Goal: Task Accomplishment & Management: Complete application form

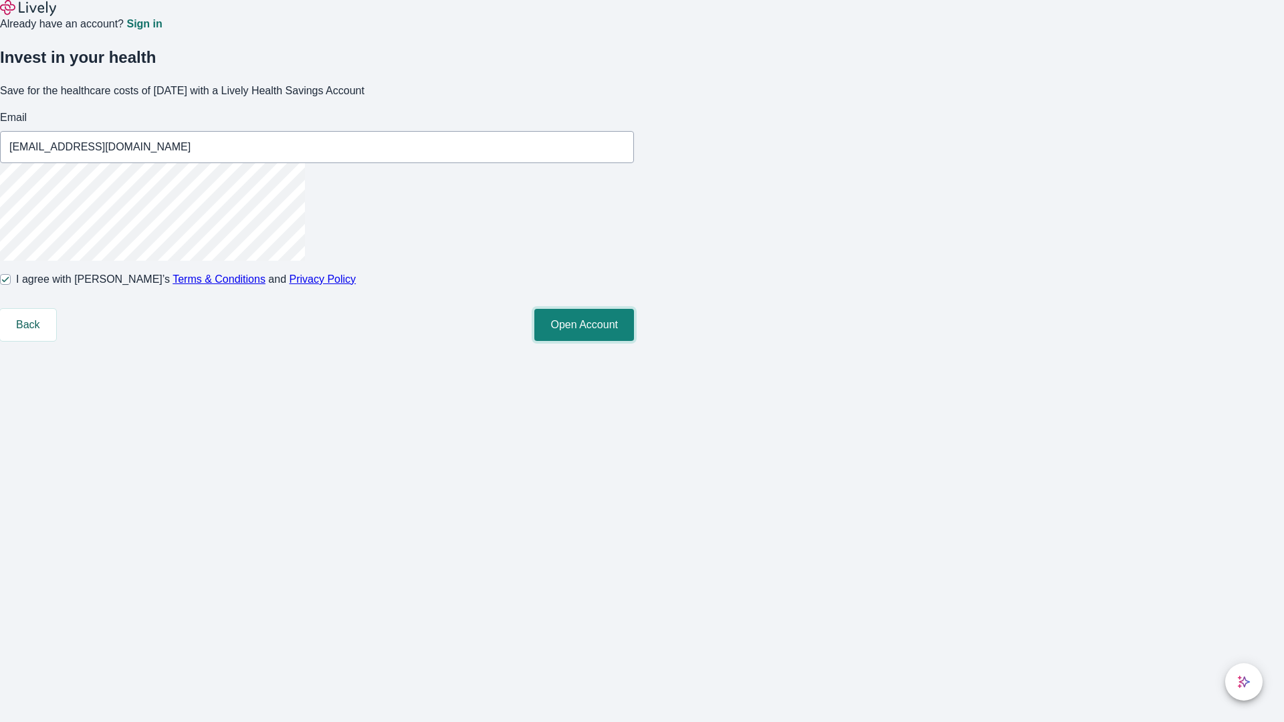
click at [634, 341] on button "Open Account" at bounding box center [584, 325] width 100 height 32
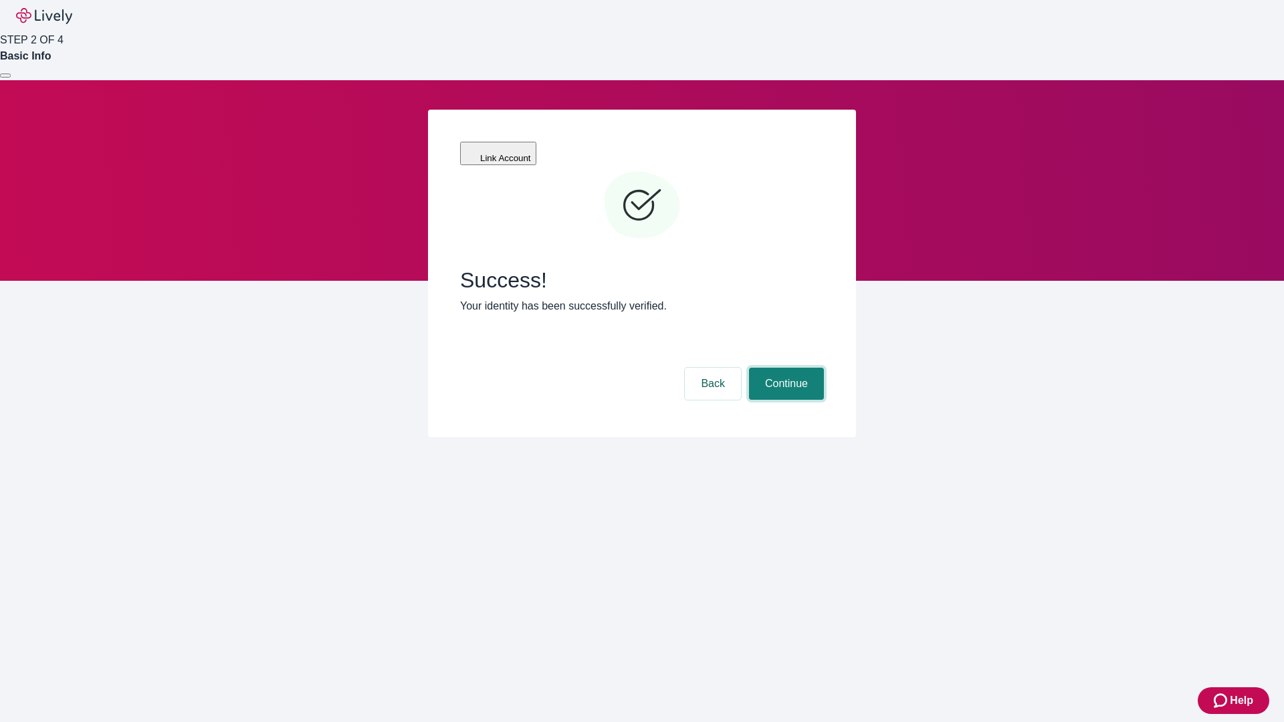
click at [784, 368] on button "Continue" at bounding box center [786, 384] width 75 height 32
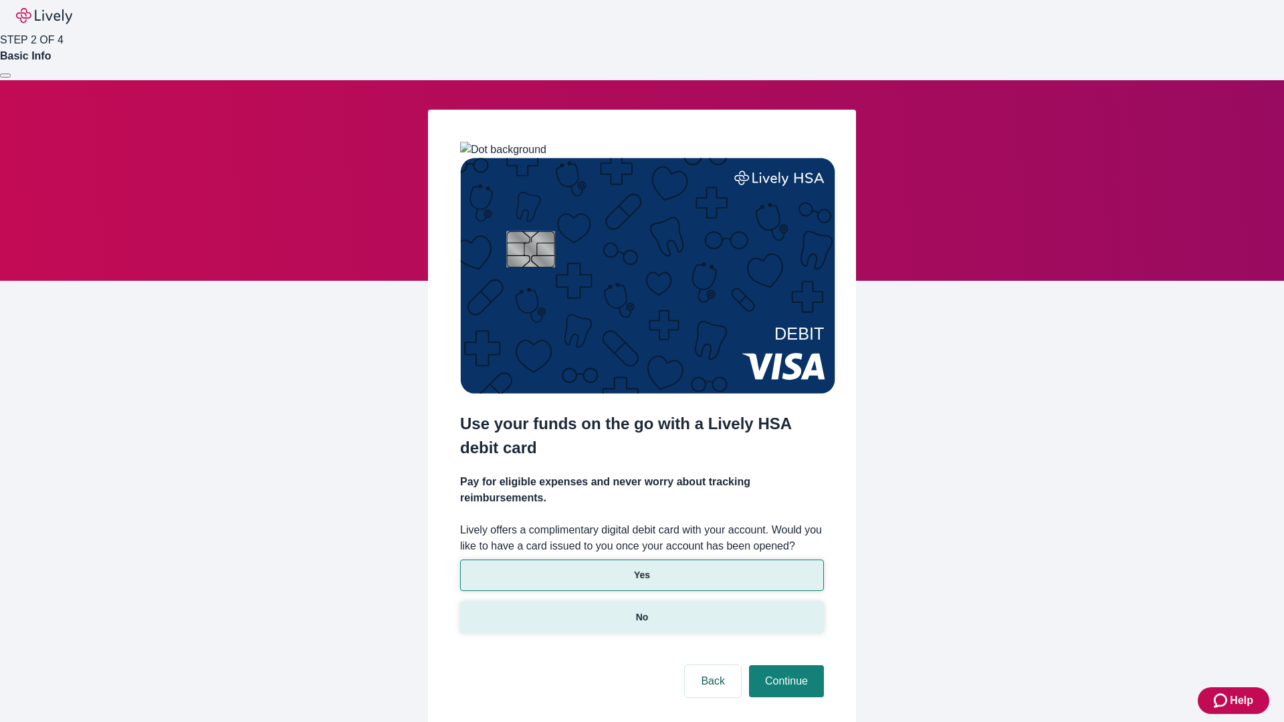
click at [641, 610] on p "No" at bounding box center [642, 617] width 13 height 14
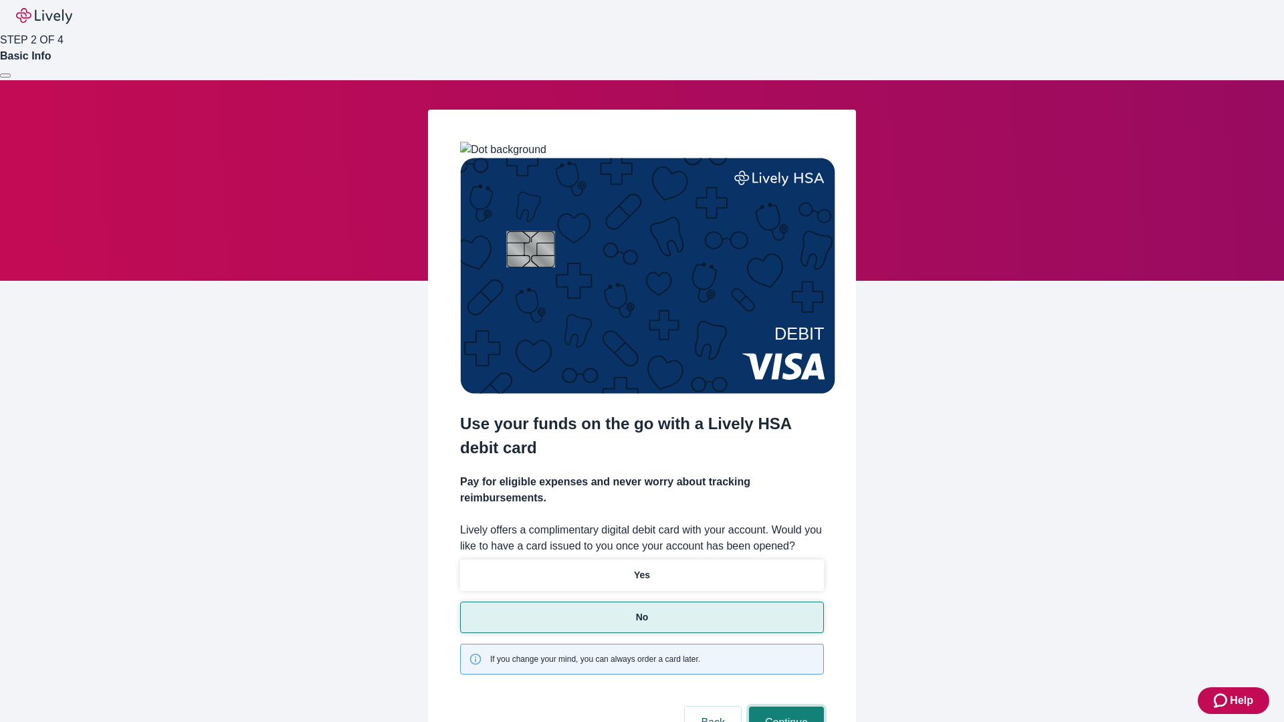
click at [784, 707] on button "Continue" at bounding box center [786, 723] width 75 height 32
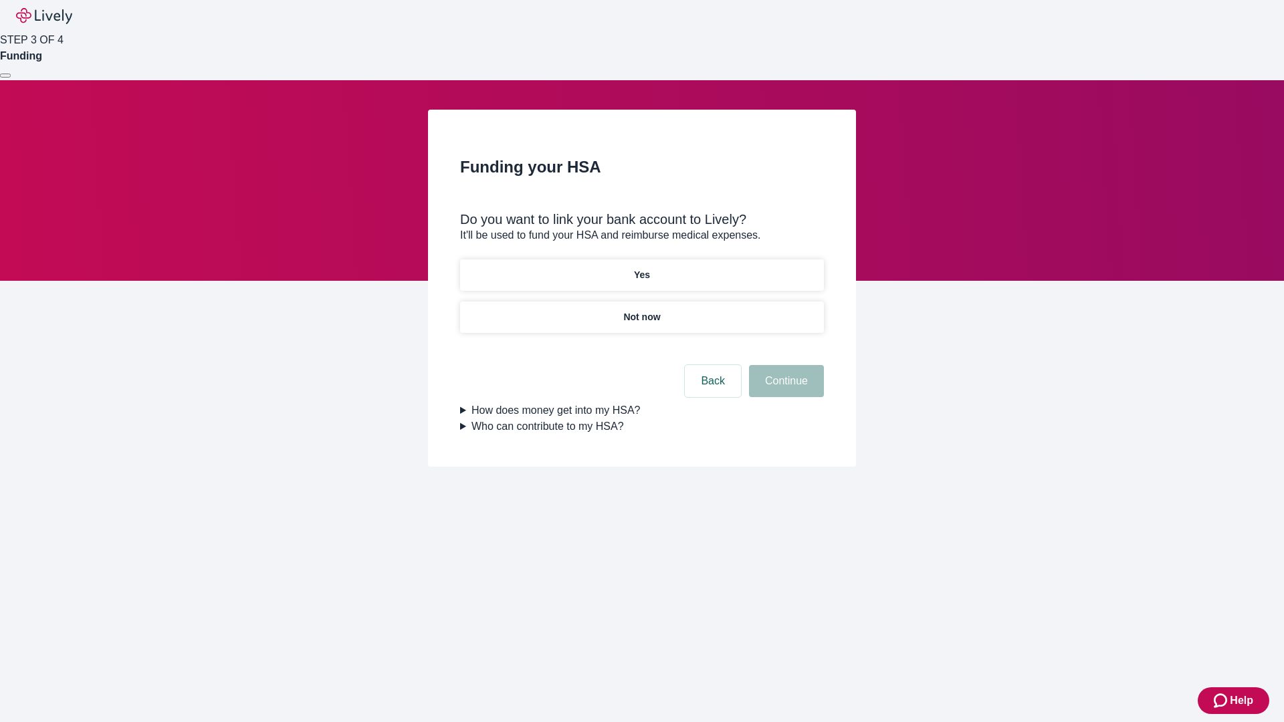
click at [641, 268] on p "Yes" at bounding box center [642, 275] width 16 height 14
click at [784, 365] on button "Continue" at bounding box center [786, 381] width 75 height 32
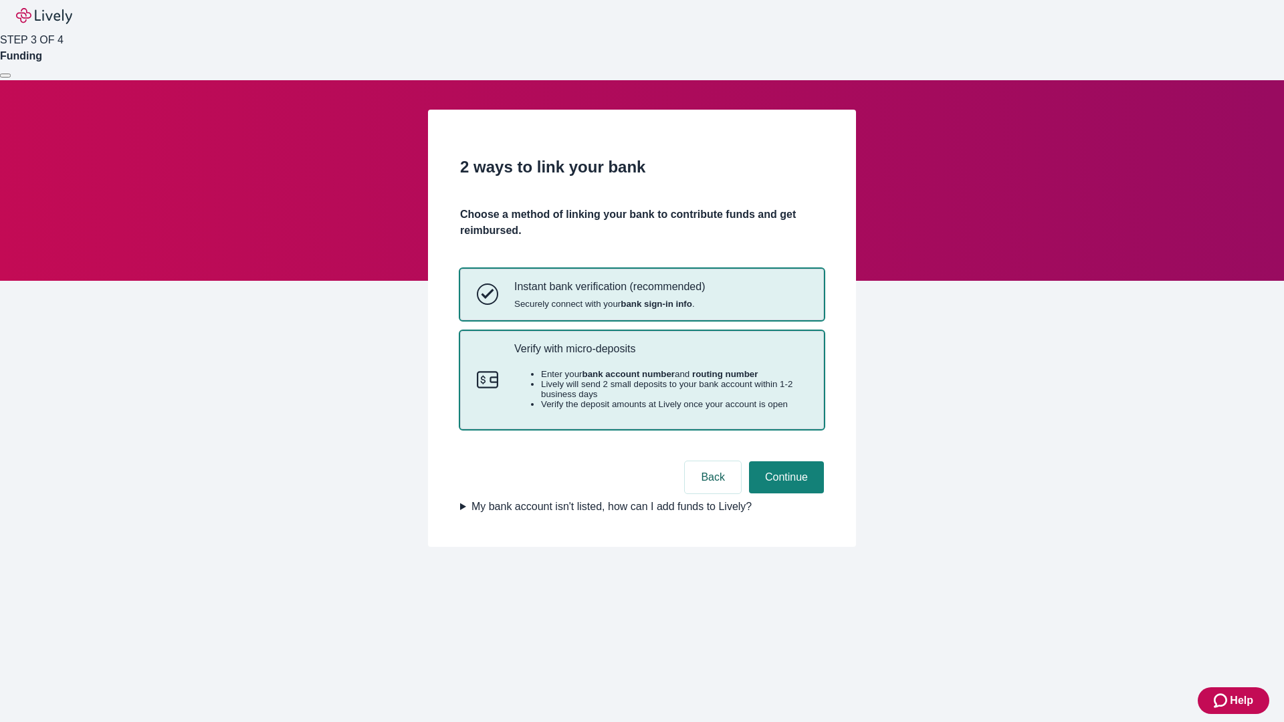
click at [660, 355] on p "Verify with micro-deposits" at bounding box center [660, 348] width 293 height 13
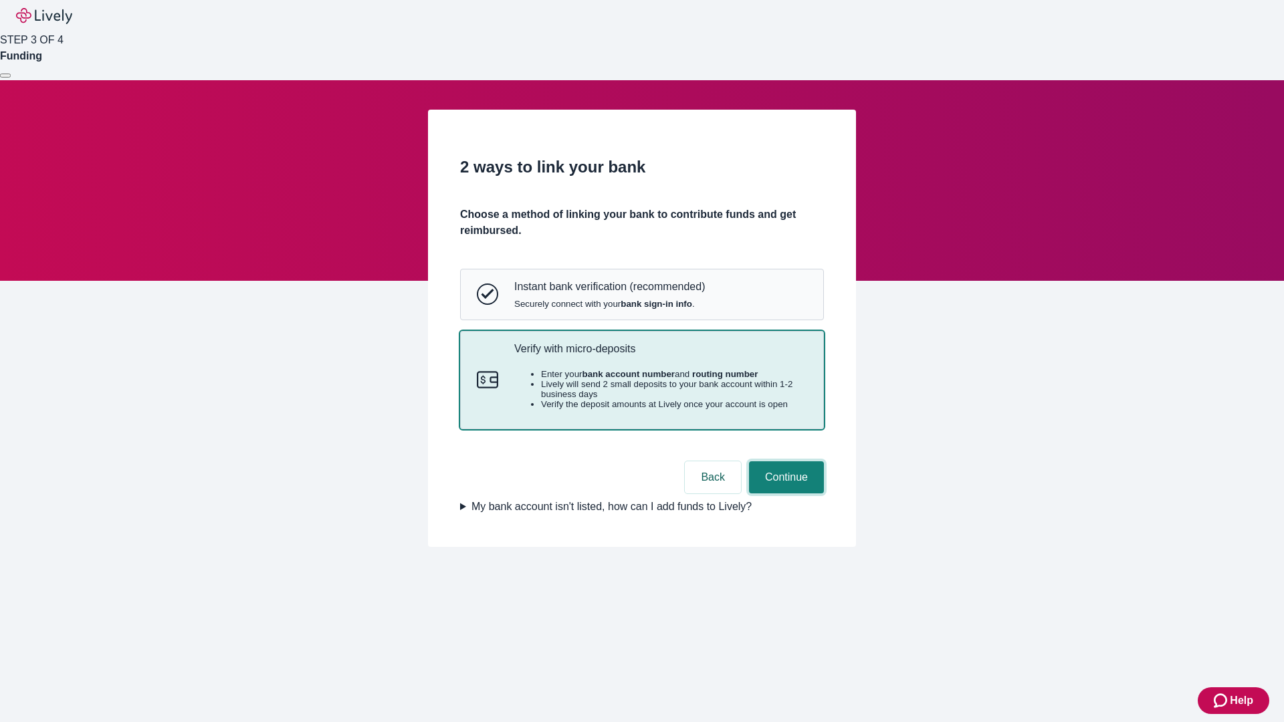
click at [784, 493] on button "Continue" at bounding box center [786, 477] width 75 height 32
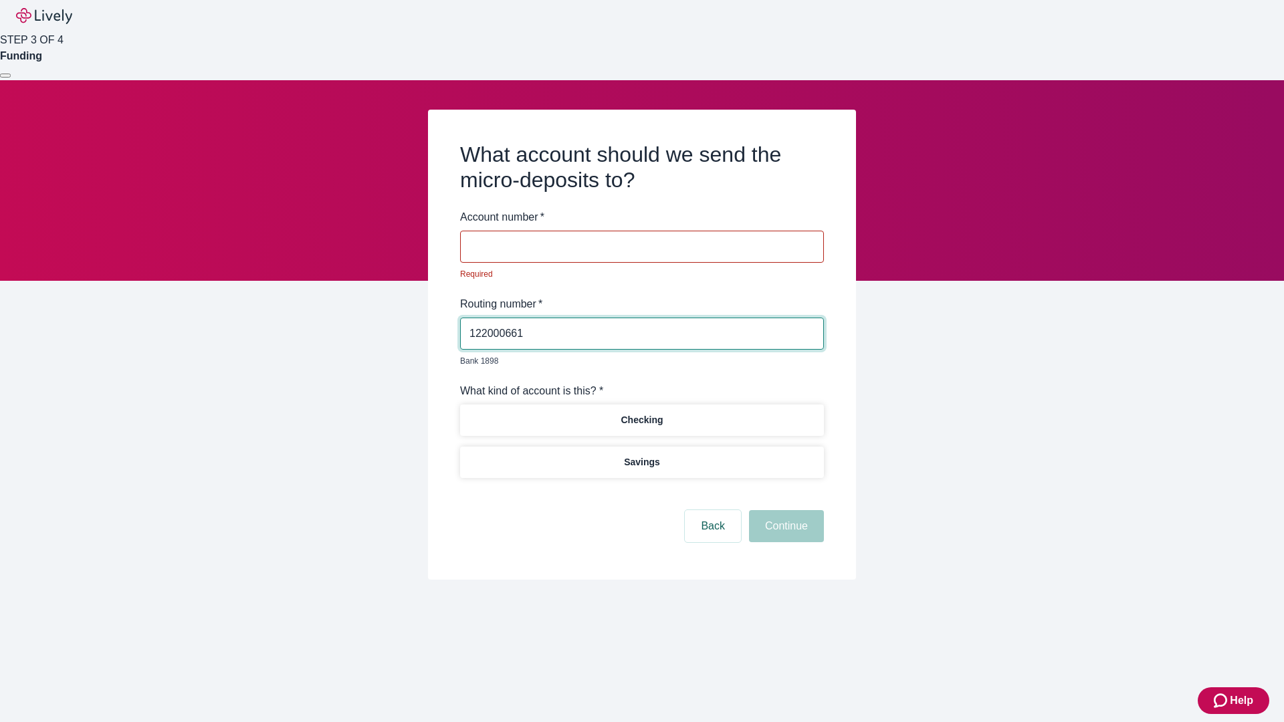
type input "122000661"
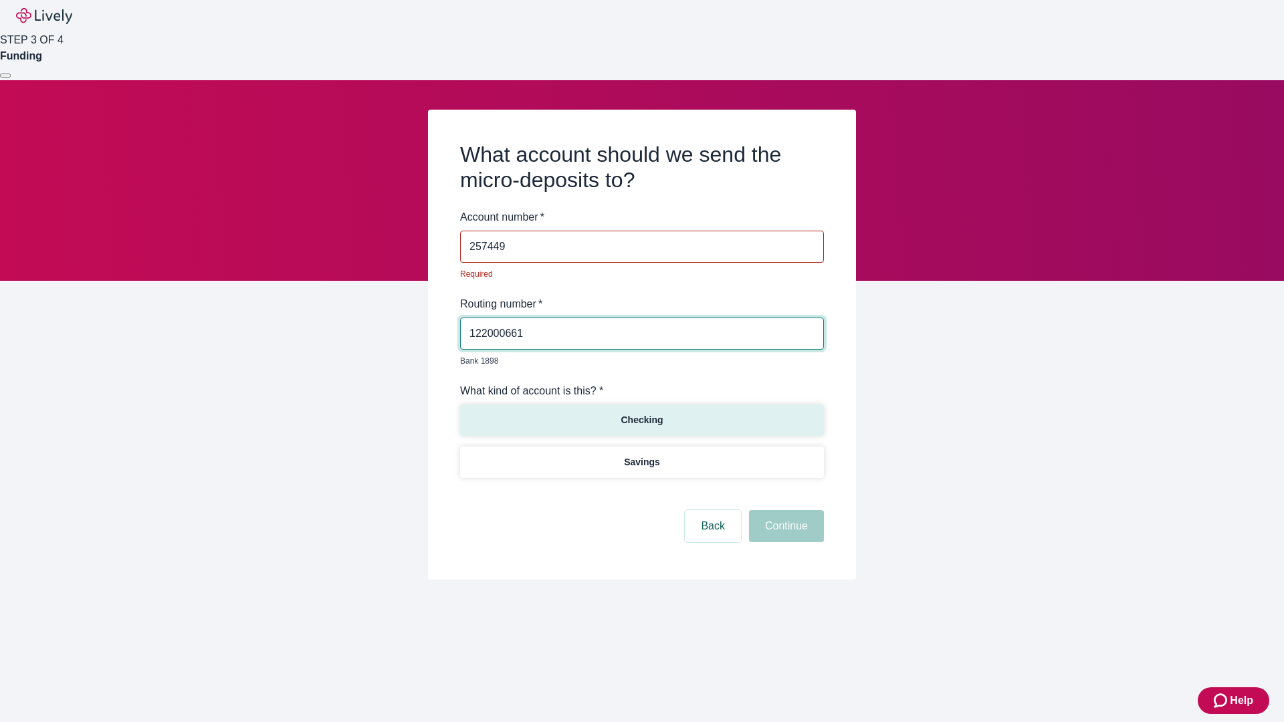
type input "257449"
click at [641, 413] on p "Checking" at bounding box center [642, 420] width 42 height 14
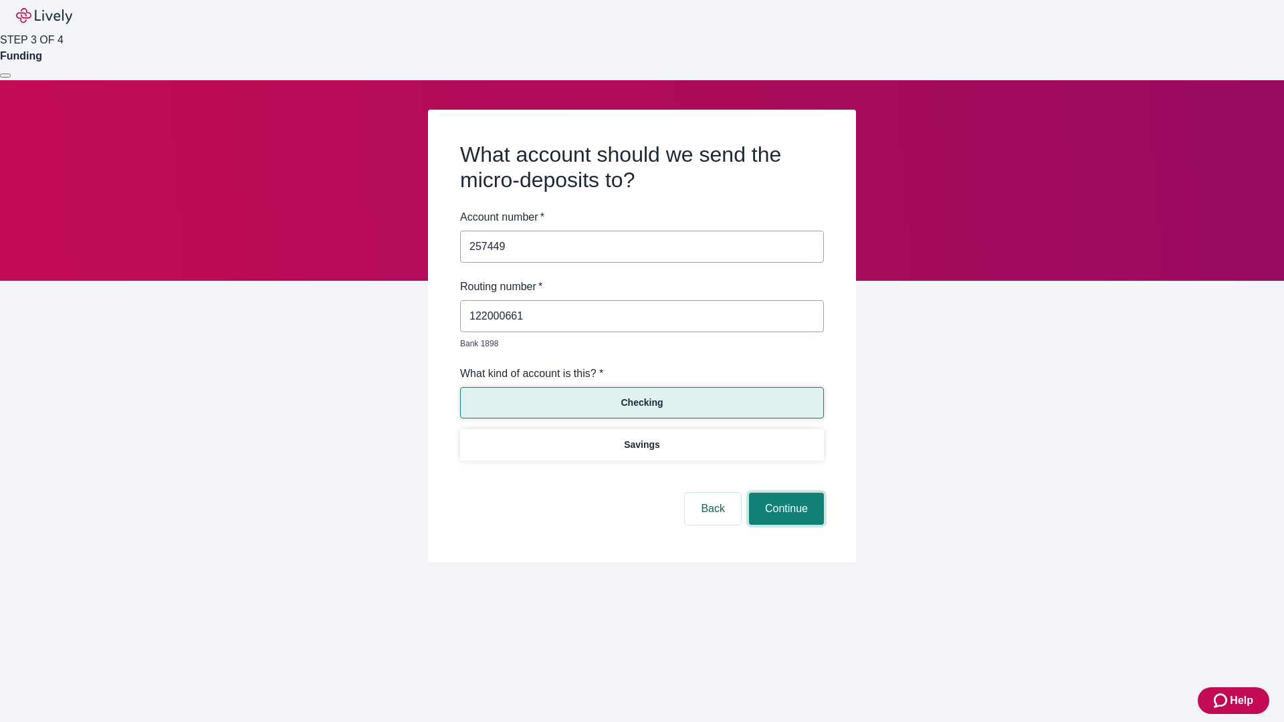
click at [784, 493] on button "Continue" at bounding box center [786, 509] width 75 height 32
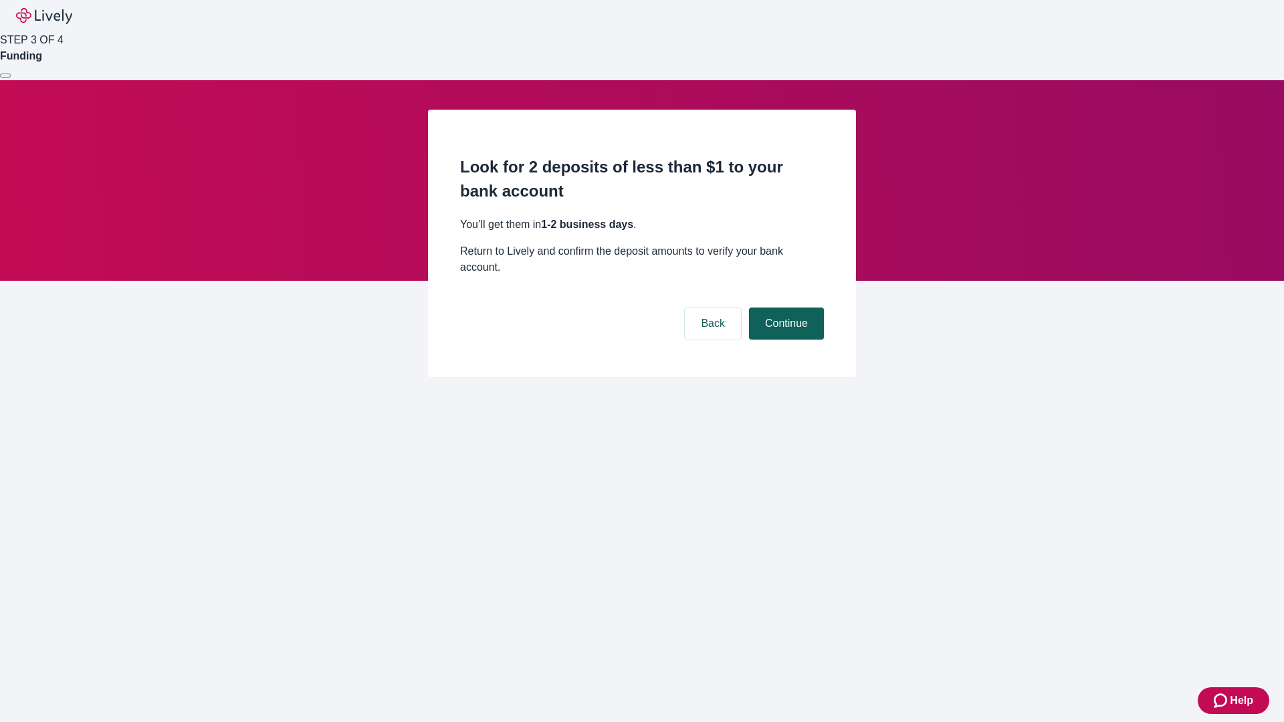
click at [784, 308] on button "Continue" at bounding box center [786, 324] width 75 height 32
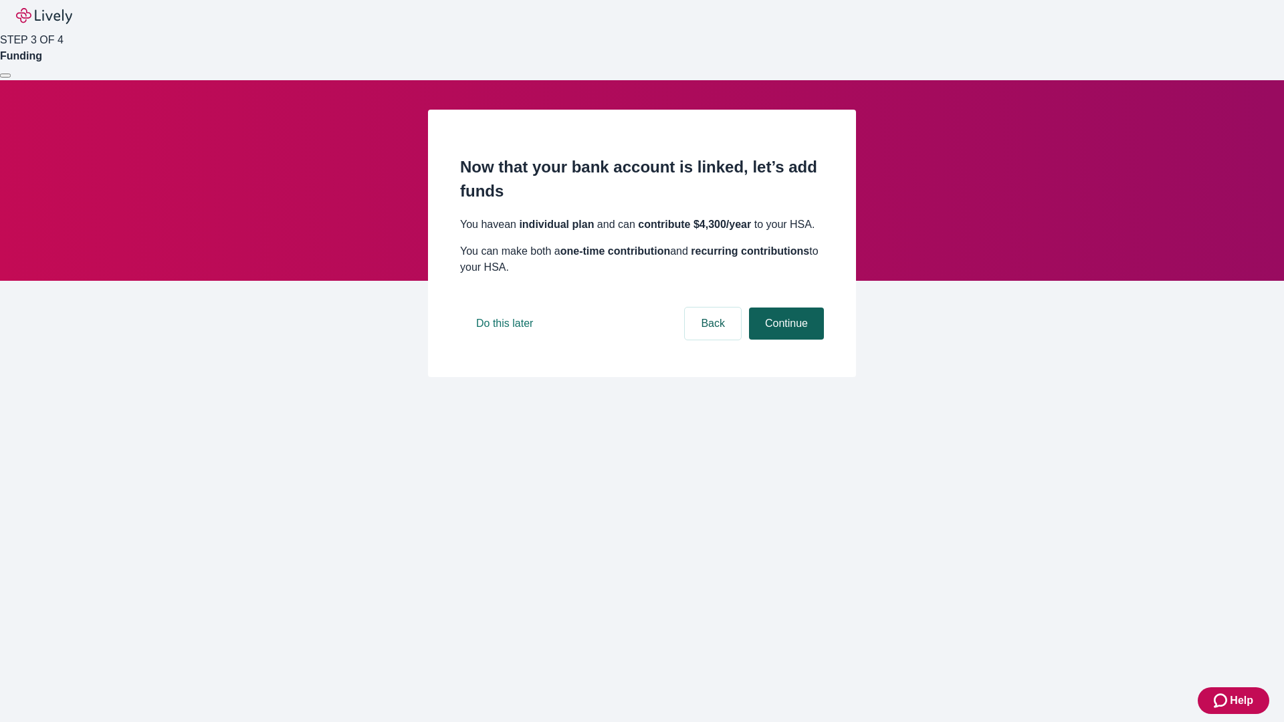
click at [784, 340] on button "Continue" at bounding box center [786, 324] width 75 height 32
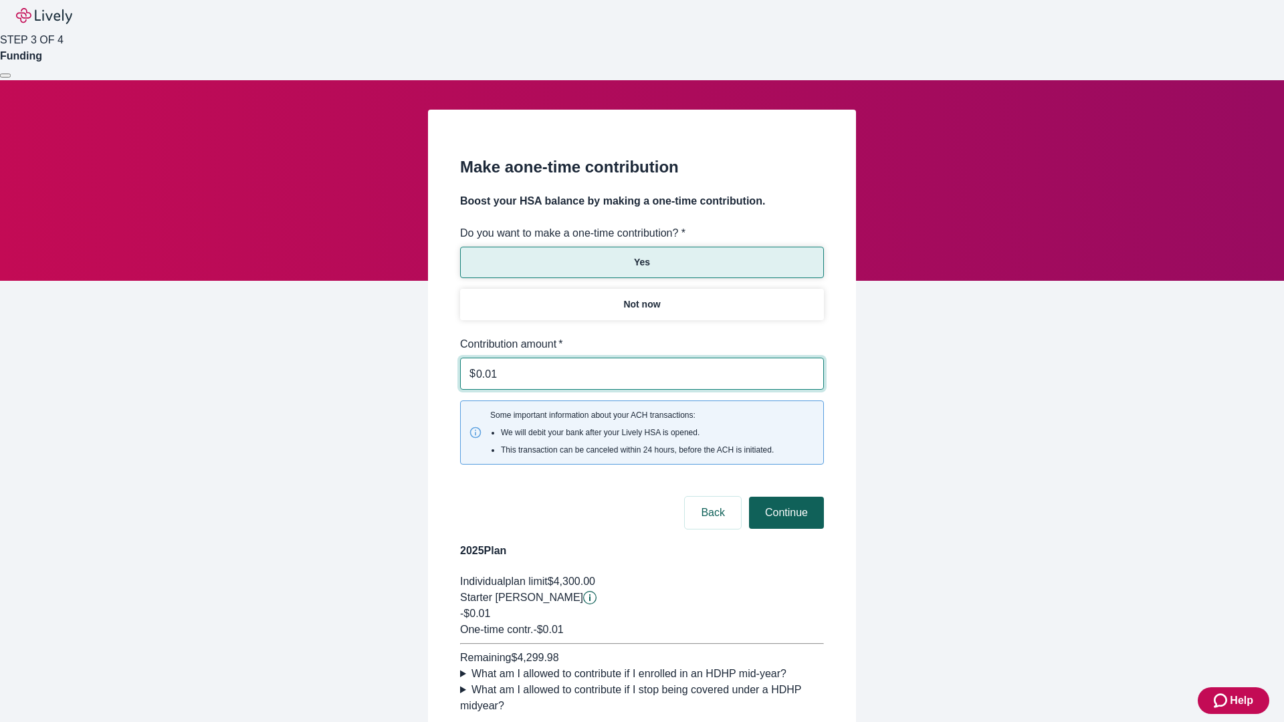
type input "0.01"
click at [784, 497] on button "Continue" at bounding box center [786, 513] width 75 height 32
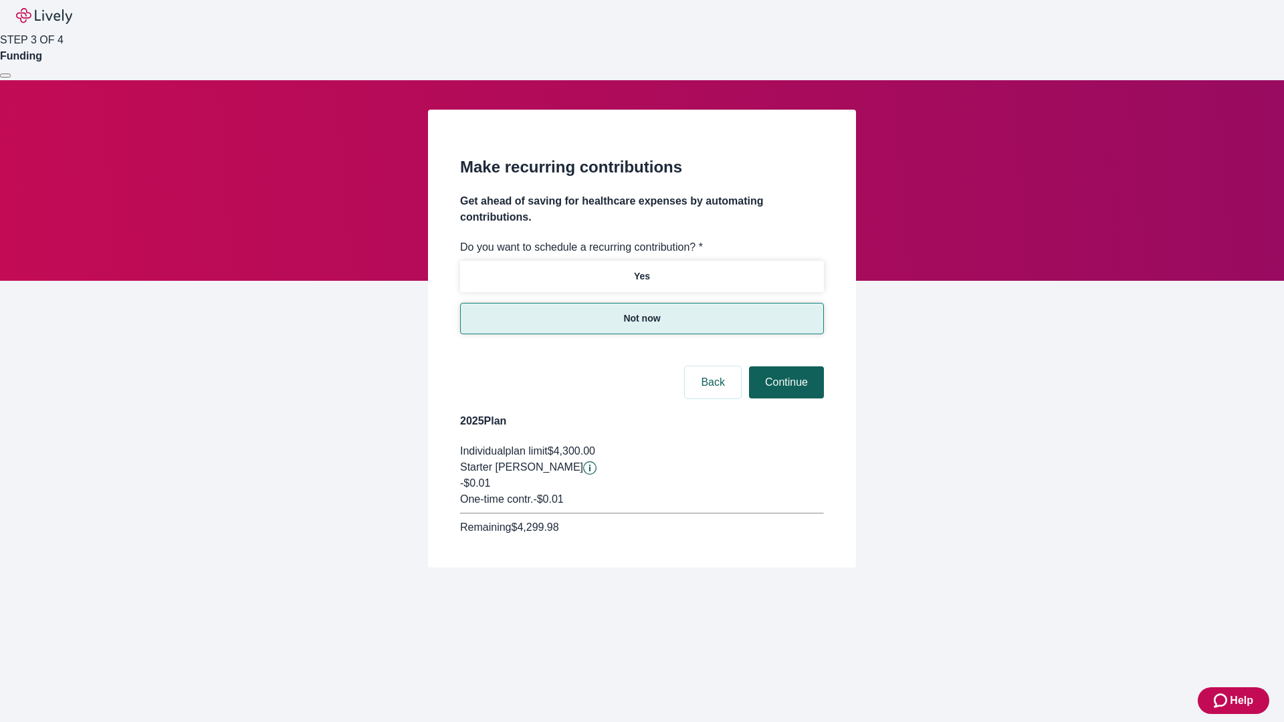
click at [784, 366] on button "Continue" at bounding box center [786, 382] width 75 height 32
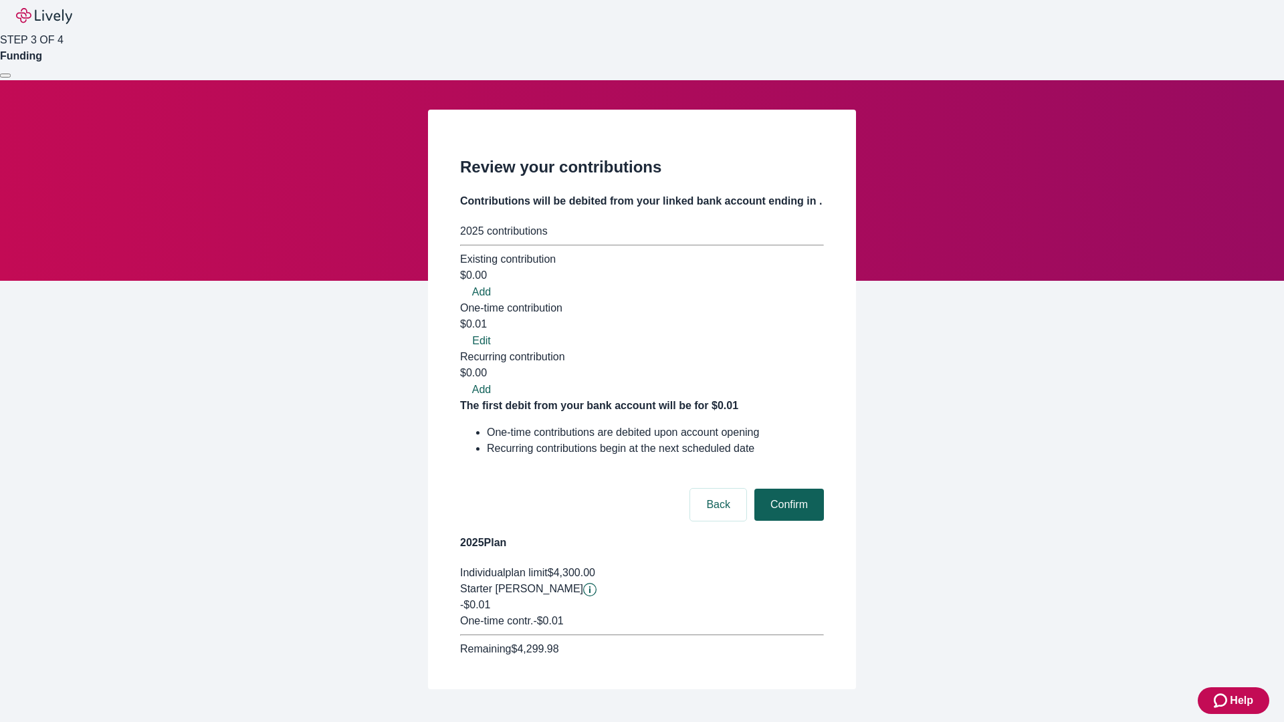
click at [787, 489] on button "Confirm" at bounding box center [789, 505] width 70 height 32
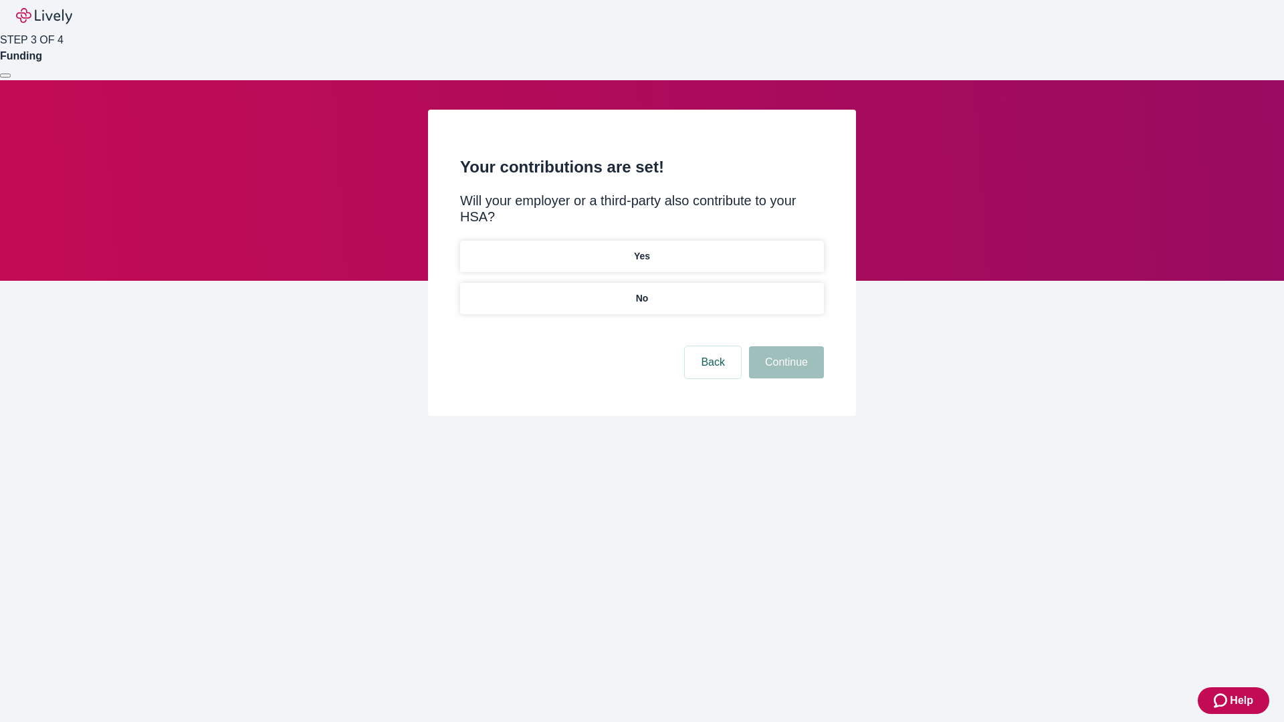
click at [641, 292] on p "No" at bounding box center [642, 299] width 13 height 14
click at [784, 346] on button "Continue" at bounding box center [786, 362] width 75 height 32
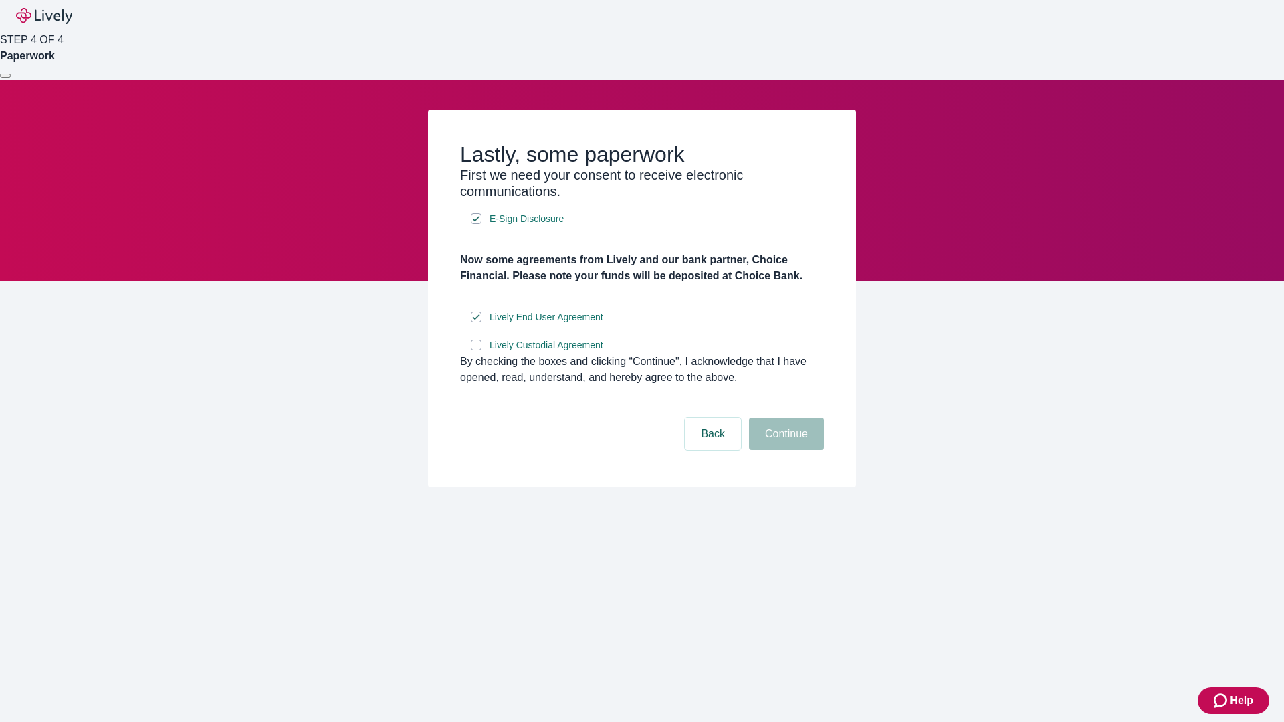
click at [476, 350] on input "Lively Custodial Agreement" at bounding box center [476, 345] width 11 height 11
checkbox input "true"
click at [784, 450] on button "Continue" at bounding box center [786, 434] width 75 height 32
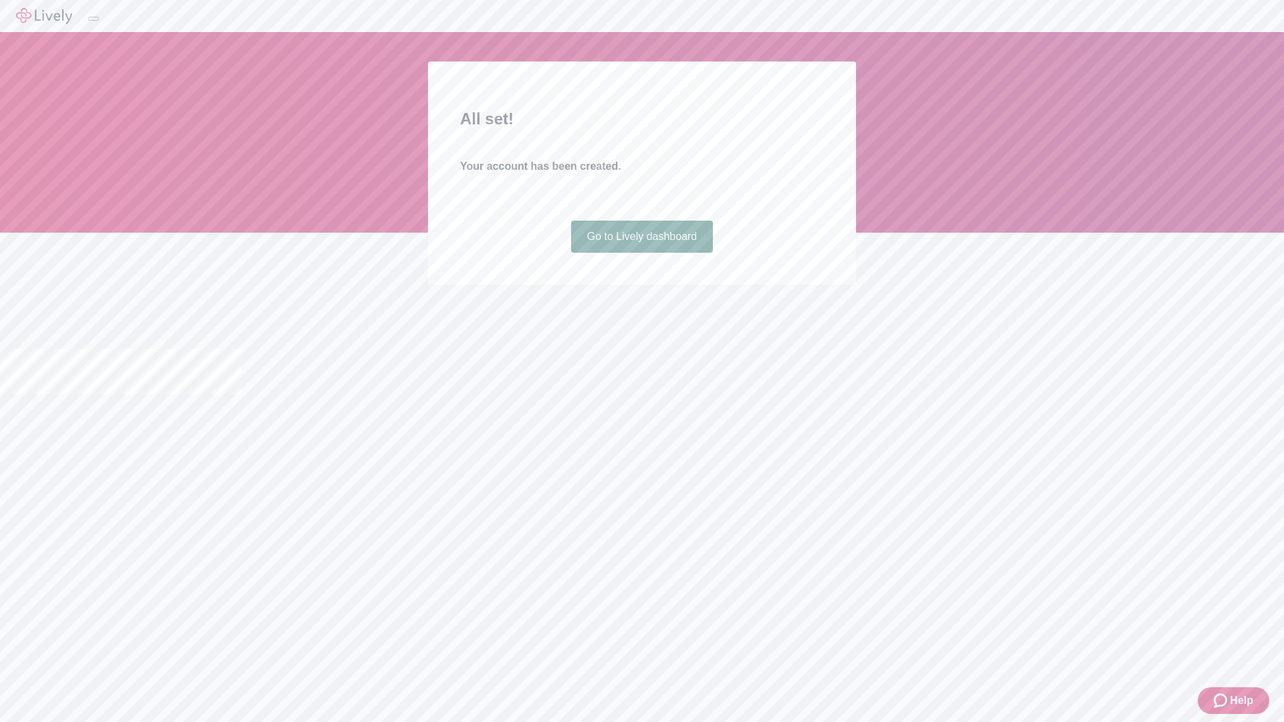
click at [641, 253] on link "Go to Lively dashboard" at bounding box center [642, 237] width 142 height 32
